Goal: Task Accomplishment & Management: Use online tool/utility

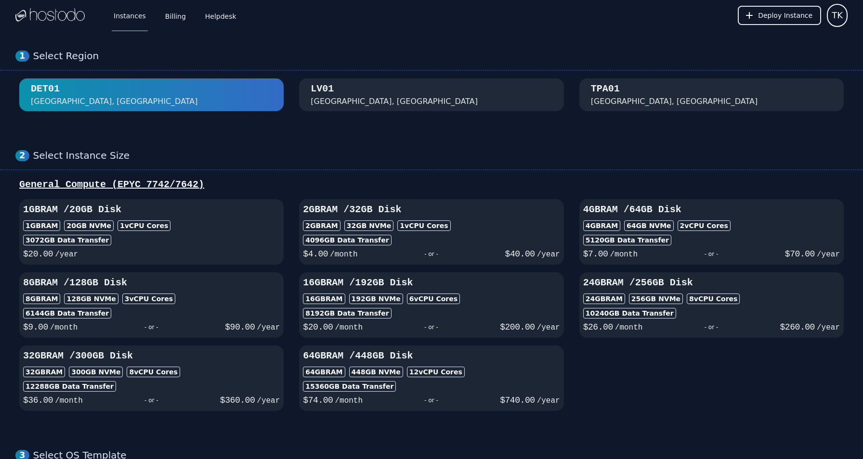
click at [411, 102] on button "[GEOGRAPHIC_DATA], [GEOGRAPHIC_DATA]" at bounding box center [431, 94] width 264 height 33
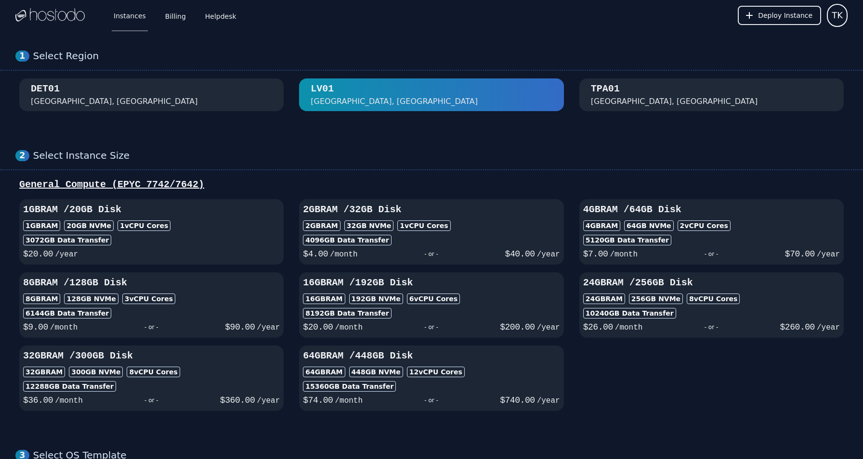
click at [661, 103] on button "TPA01 [GEOGRAPHIC_DATA], [GEOGRAPHIC_DATA]" at bounding box center [711, 94] width 264 height 33
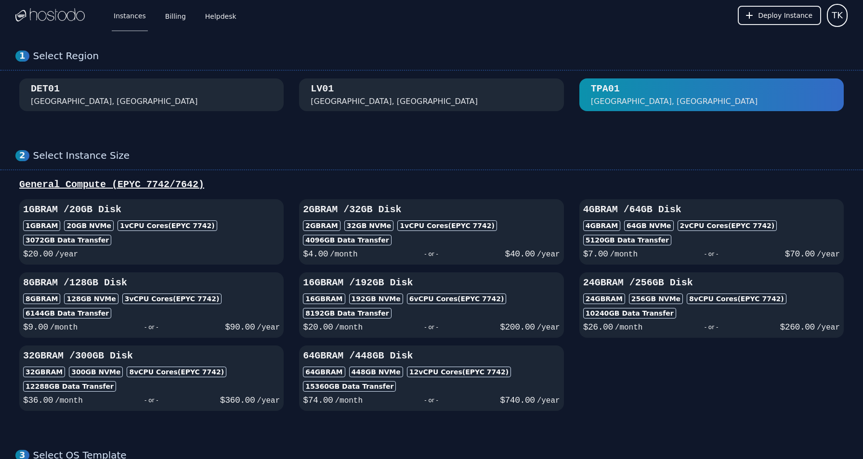
click at [541, 105] on button "[GEOGRAPHIC_DATA], [GEOGRAPHIC_DATA]" at bounding box center [431, 94] width 264 height 33
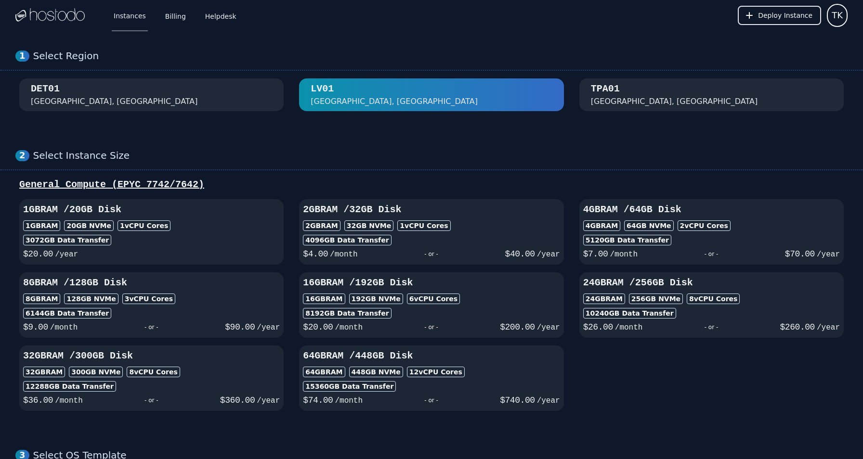
click at [248, 88] on button "DET01 [GEOGRAPHIC_DATA], [GEOGRAPHIC_DATA]" at bounding box center [151, 94] width 264 height 33
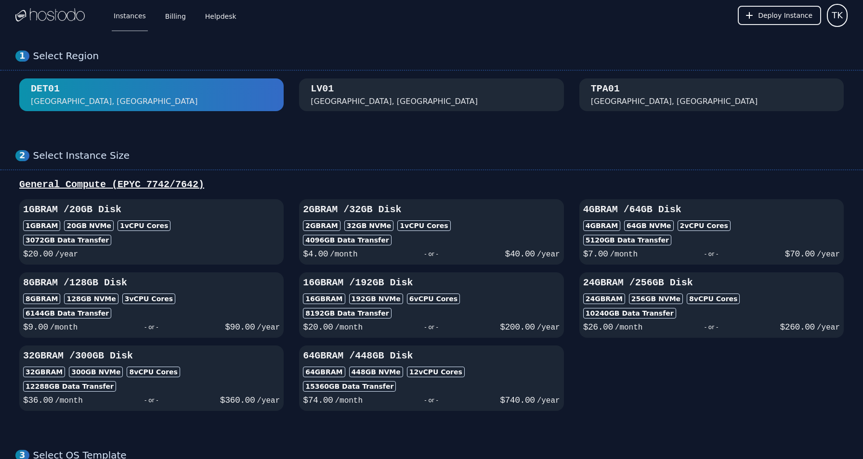
click at [408, 104] on button "[GEOGRAPHIC_DATA], [GEOGRAPHIC_DATA]" at bounding box center [431, 94] width 264 height 33
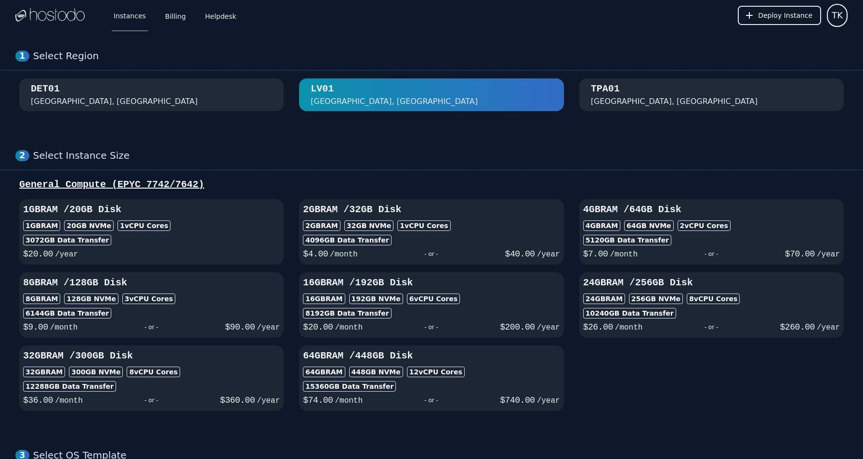
click at [613, 96] on div "[GEOGRAPHIC_DATA], [GEOGRAPHIC_DATA]" at bounding box center [674, 102] width 167 height 12
